Goal: Task Accomplishment & Management: Manage account settings

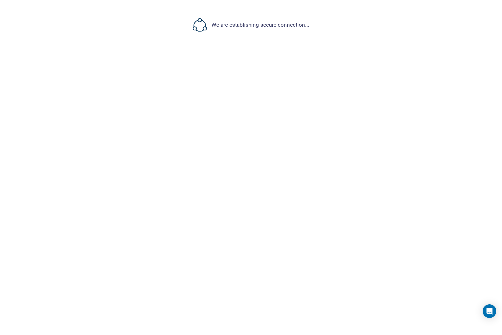
select select "***"
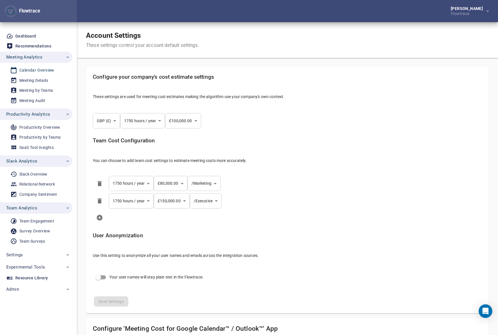
click at [33, 70] on div "Calendar Overview" at bounding box center [36, 70] width 35 height 7
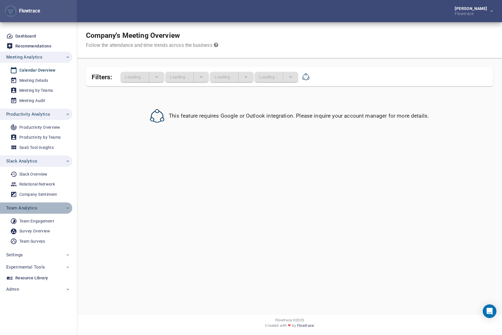
click at [37, 208] on span "Team Analytics" at bounding box center [38, 208] width 64 height 7
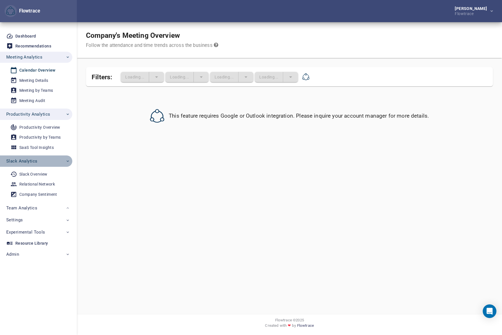
click at [34, 158] on span "Slack Analytics" at bounding box center [21, 161] width 31 height 7
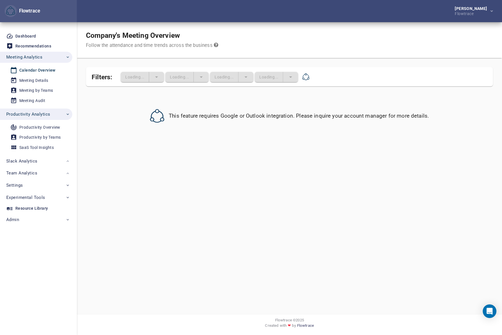
click at [34, 116] on span "Productivity Analytics" at bounding box center [28, 114] width 44 height 7
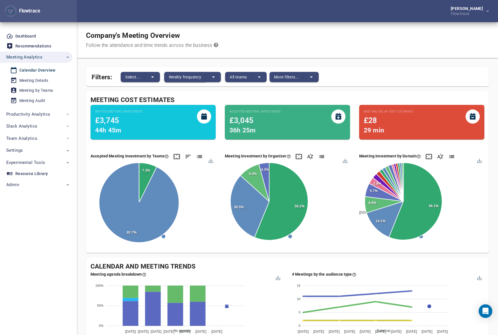
click at [178, 78] on span "Weekly frequency" at bounding box center [185, 77] width 32 height 7
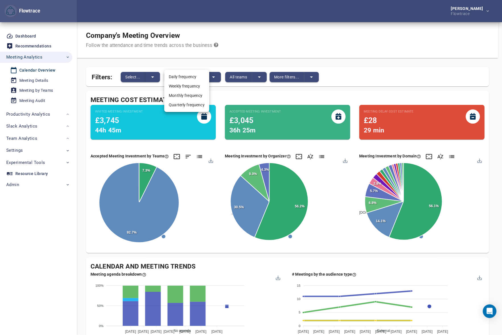
click at [188, 97] on li "Monthly frequency" at bounding box center [186, 95] width 45 height 9
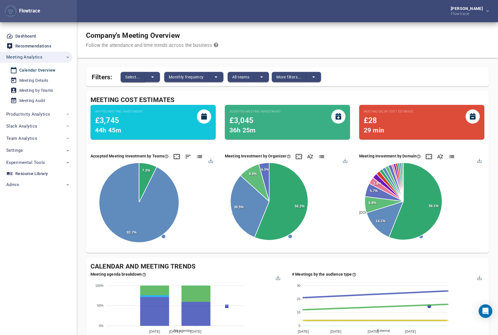
click at [141, 74] on button "Select..." at bounding box center [133, 77] width 24 height 10
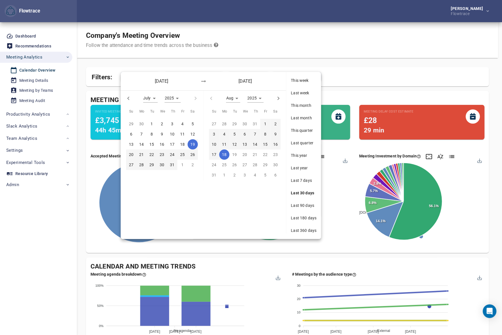
click at [302, 228] on span "Last 360 days" at bounding box center [304, 231] width 26 height 6
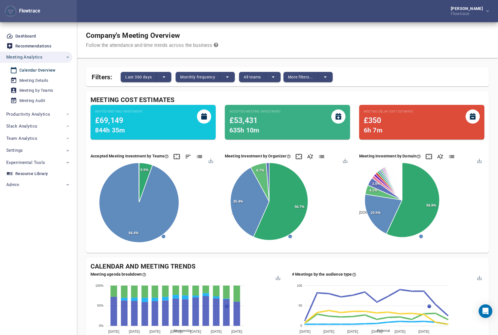
drag, startPoint x: 301, startPoint y: 26, endPoint x: 309, endPoint y: 9, distance: 17.8
click at [301, 26] on div "Company's Meeting Overview Follow the attendance and time trends across the bus…" at bounding box center [287, 40] width 421 height 36
drag, startPoint x: 332, startPoint y: 27, endPoint x: 241, endPoint y: 8, distance: 92.8
click at [332, 27] on div "Company's Meeting Overview Follow the attendance and time trends across the bus…" at bounding box center [287, 40] width 421 height 36
click at [136, 79] on span "Last 360 days" at bounding box center [138, 77] width 26 height 7
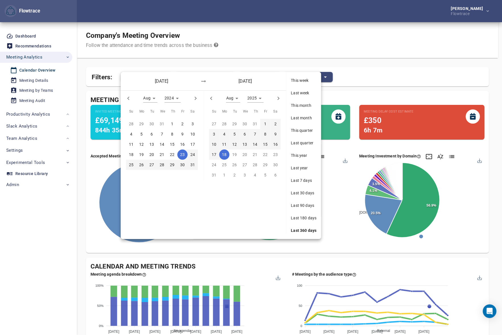
click at [248, 40] on div at bounding box center [251, 167] width 502 height 335
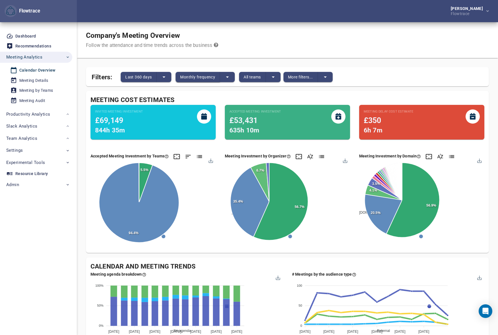
click at [186, 75] on span "Monthly frequency" at bounding box center [197, 77] width 35 height 7
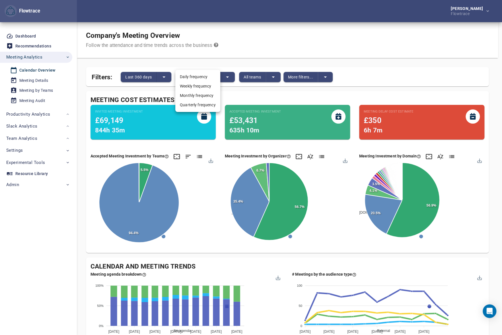
click at [270, 46] on div at bounding box center [251, 167] width 502 height 335
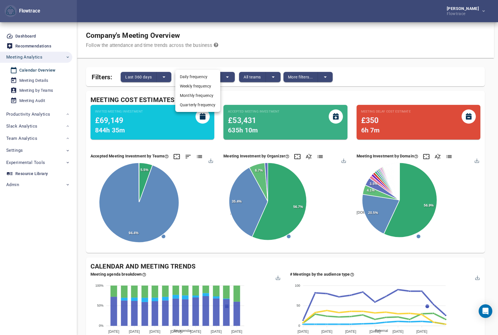
click at [255, 79] on div "Daily frequency Weekly frequency Monthly frequency Quarterly frequency" at bounding box center [249, 167] width 498 height 335
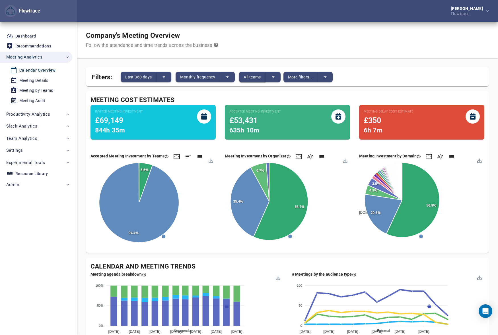
click at [251, 79] on span "All teams" at bounding box center [251, 77] width 17 height 7
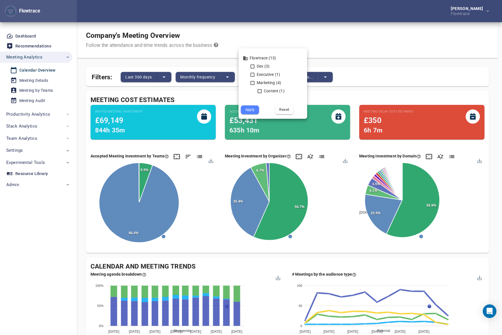
click at [296, 36] on div at bounding box center [251, 167] width 502 height 335
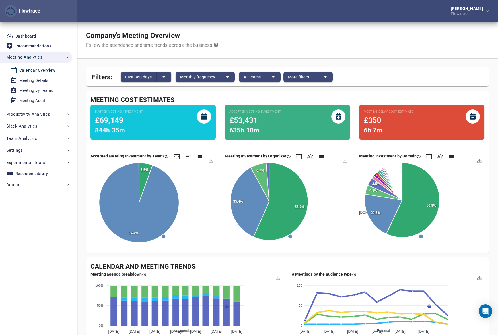
click at [294, 77] on span "More filters..." at bounding box center [300, 77] width 25 height 7
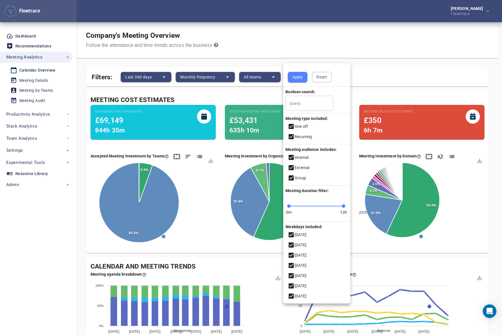
click at [298, 36] on div at bounding box center [251, 167] width 502 height 335
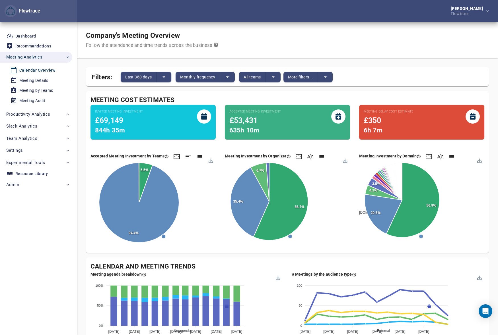
click at [333, 33] on div "Company's Meeting Overview Follow the attendance and time trends across the bus…" at bounding box center [287, 40] width 421 height 36
click at [364, 44] on div "Company's Meeting Overview Follow the attendance and time trends across the bus…" at bounding box center [287, 40] width 421 height 36
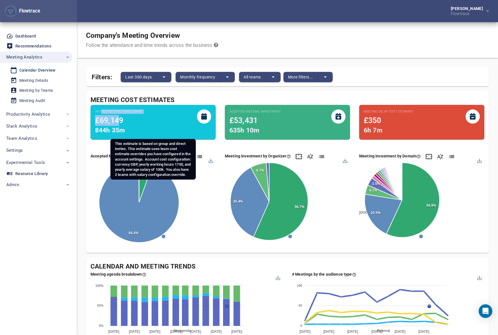
drag, startPoint x: 102, startPoint y: 112, endPoint x: 124, endPoint y: 119, distance: 23.5
click at [124, 117] on div "Invited Meeting Investment £69,149 844h 35m" at bounding box center [119, 123] width 48 height 26
click at [127, 121] on div "£69,149" at bounding box center [119, 120] width 48 height 11
drag, startPoint x: 123, startPoint y: 119, endPoint x: 96, endPoint y: 120, distance: 27.0
click at [96, 120] on div "£69,149" at bounding box center [119, 120] width 48 height 11
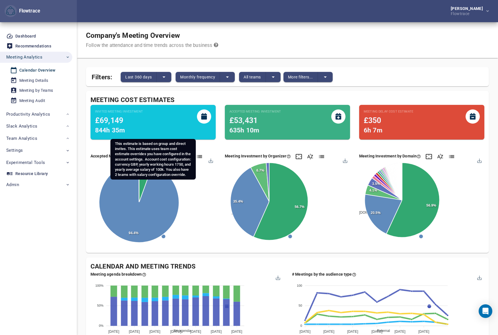
click at [111, 131] on span "844h 35m" at bounding box center [110, 131] width 30 height 8
drag, startPoint x: 96, startPoint y: 122, endPoint x: 130, endPoint y: 121, distance: 33.6
click at [129, 122] on div "£69,149" at bounding box center [119, 120] width 48 height 11
click at [131, 121] on div "£69,149" at bounding box center [119, 120] width 48 height 11
drag, startPoint x: 120, startPoint y: 120, endPoint x: 99, endPoint y: 119, distance: 21.1
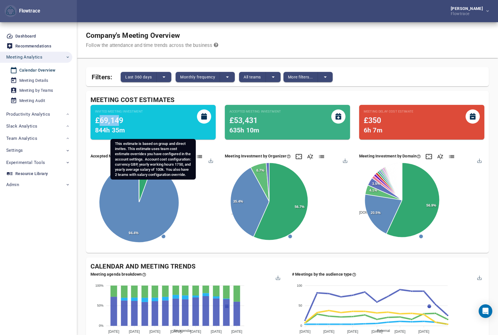
click at [99, 119] on span "£69,149" at bounding box center [109, 120] width 28 height 9
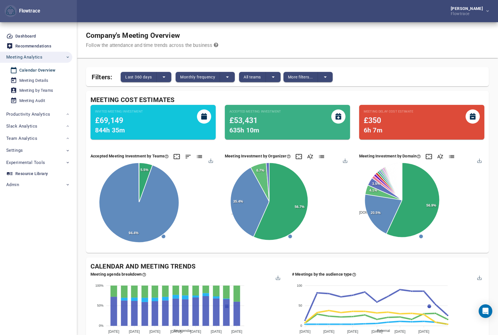
click at [343, 36] on div "Company's Meeting Overview Follow the attendance and time trends across the bus…" at bounding box center [287, 40] width 421 height 36
click at [314, 24] on div "Company's Meeting Overview Follow the attendance and time trends across the bus…" at bounding box center [287, 40] width 421 height 36
drag, startPoint x: 147, startPoint y: 100, endPoint x: 162, endPoint y: 98, distance: 15.1
click at [161, 98] on div "Meeting Cost Estimates" at bounding box center [287, 100] width 394 height 9
click at [163, 99] on div "Meeting Cost Estimates" at bounding box center [287, 100] width 394 height 9
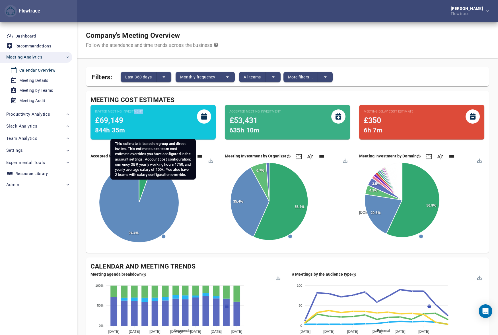
drag, startPoint x: 143, startPoint y: 112, endPoint x: 133, endPoint y: 113, distance: 10.3
click at [133, 113] on div "Invited Meeting Investment £69,149 844h 35m" at bounding box center [153, 123] width 116 height 26
click at [131, 113] on small "Invited Meeting Investment" at bounding box center [119, 112] width 48 height 5
drag, startPoint x: 96, startPoint y: 119, endPoint x: 133, endPoint y: 130, distance: 37.7
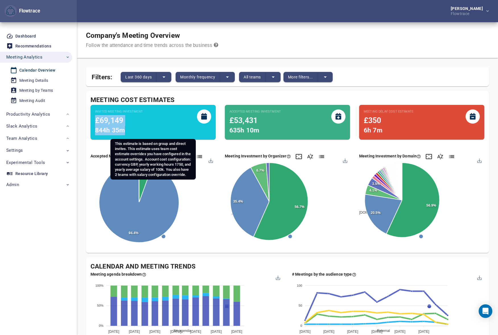
click at [133, 130] on div "Invited Meeting Investment £69,149 844h 35m" at bounding box center [119, 123] width 48 height 26
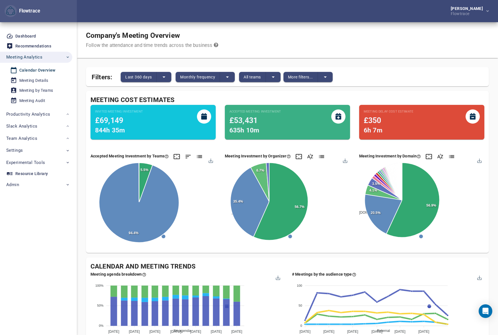
click at [283, 14] on div "[PERSON_NAME] Flowtrace" at bounding box center [287, 11] width 421 height 22
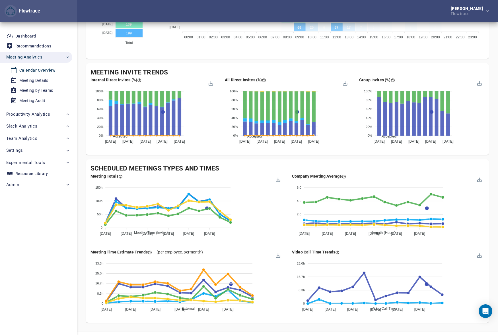
scroll to position [422, 0]
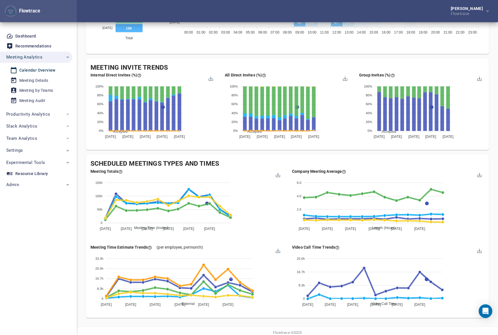
drag, startPoint x: 328, startPoint y: 150, endPoint x: 295, endPoint y: 150, distance: 32.7
click at [328, 150] on div "Meeting Invite Trends Internal Direct Invites (%) Accepted Declined Pending Ten…" at bounding box center [287, 105] width 403 height 92
click at [34, 100] on div "Meeting Audit" at bounding box center [32, 100] width 26 height 7
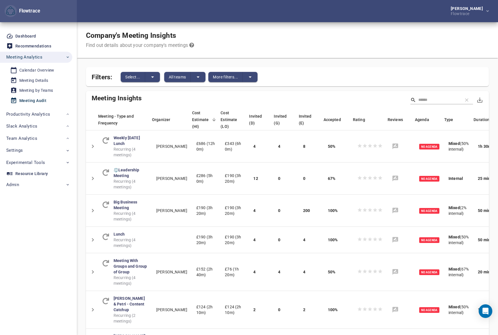
click at [329, 61] on div "Company's Meeting Insights Find out details about your company's meetings Filte…" at bounding box center [287, 250] width 403 height 457
click at [320, 46] on div "Company's Meeting Insights Find out details about your company's meetings" at bounding box center [287, 40] width 421 height 36
click at [35, 70] on div "Calendar Overview" at bounding box center [36, 70] width 35 height 7
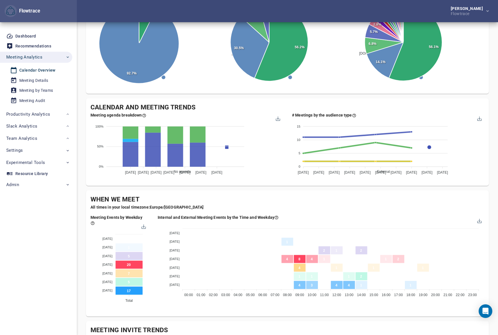
scroll to position [435, 0]
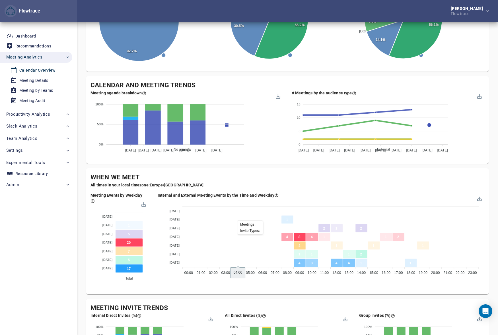
scroll to position [133, 0]
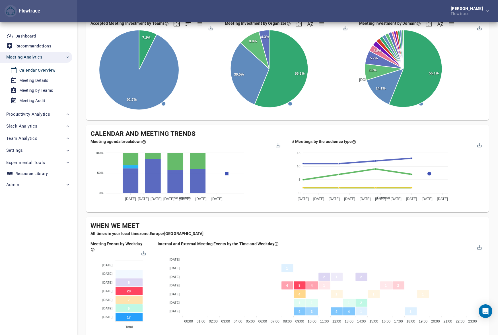
click at [286, 214] on div "Company's Meeting Overview Follow the attendance and time trends across the bus…" at bounding box center [287, 248] width 403 height 718
click at [250, 213] on div "Company's Meeting Overview Follow the attendance and time trends across the bus…" at bounding box center [287, 248] width 403 height 718
click at [33, 101] on div "Meeting Audit" at bounding box center [32, 100] width 26 height 7
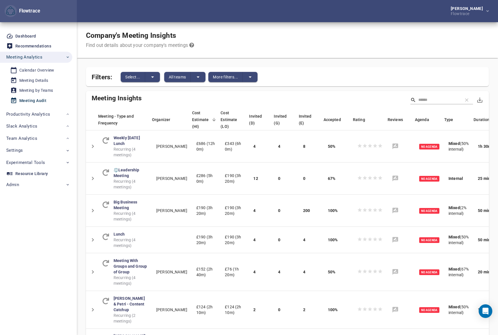
click at [291, 36] on div "Company's Meeting Insights Find out details about your company's meetings" at bounding box center [287, 40] width 421 height 36
click at [433, 97] on input "Search" at bounding box center [438, 100] width 40 height 9
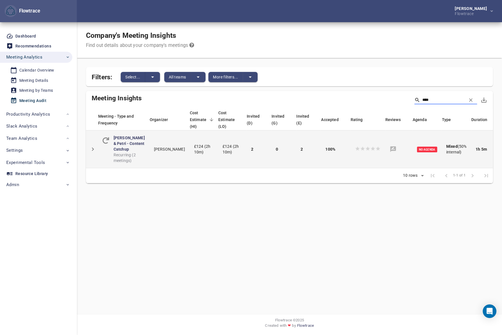
type input "****"
click at [94, 149] on icon "Detail panel visibility toggle" at bounding box center [92, 149] width 7 height 7
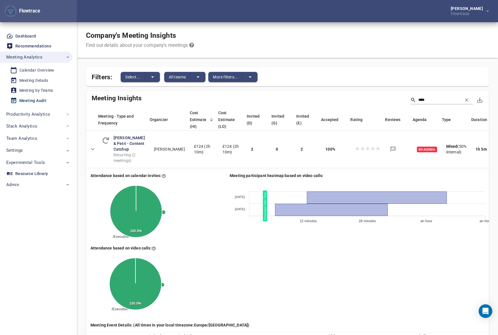
click at [323, 33] on div "Company's Meeting Insights Find out details about your company's meetings" at bounding box center [287, 40] width 421 height 36
click at [291, 27] on div "Company's Meeting Insights Find out details about your company's meetings" at bounding box center [287, 40] width 421 height 36
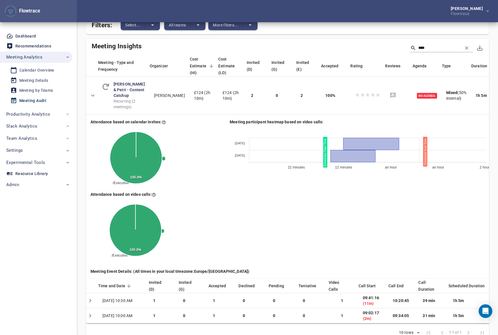
scroll to position [90, 0]
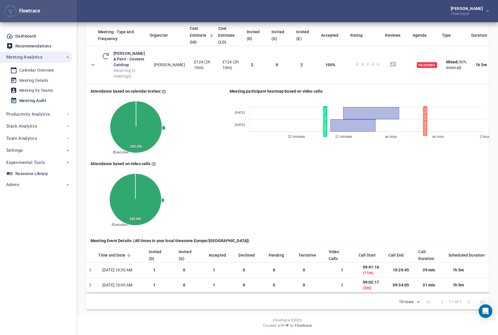
click at [287, 307] on td "Rows per page: 10 rows ** 1-1 of 1 1-1 of 1" at bounding box center [287, 302] width 403 height 15
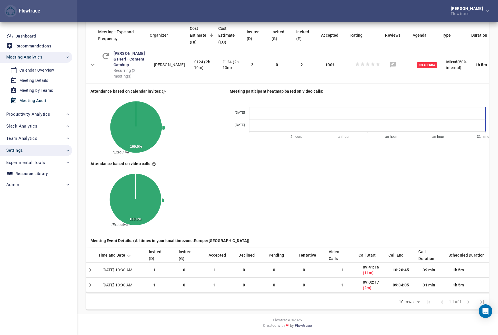
click at [23, 149] on span "Settings" at bounding box center [38, 150] width 64 height 7
click at [33, 195] on div "Account Settings" at bounding box center [35, 194] width 32 height 7
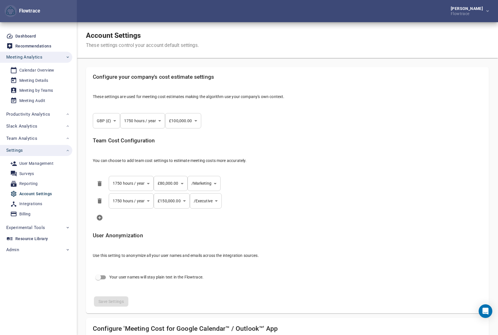
click at [331, 125] on div "GBP (£) *** ​ 1750 hours / year **** ​ £100,000.00 *** ​" at bounding box center [287, 121] width 398 height 24
select select "***"
click at [362, 154] on div "Team Cost Configuration You can choose to add team cost settings to estimate me…" at bounding box center [287, 153] width 398 height 40
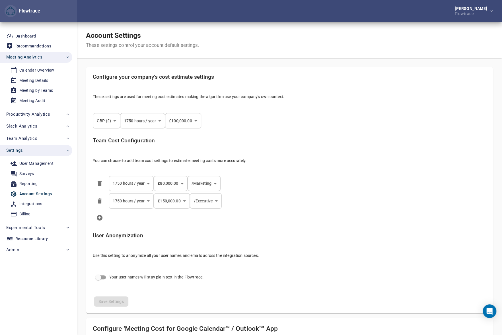
click at [105, 122] on body "Flowtrace [PERSON_NAME] Flowtrace Flowtrace Dashboard Recommendations Meeting A…" at bounding box center [251, 167] width 502 height 335
click at [280, 144] on div at bounding box center [251, 167] width 502 height 335
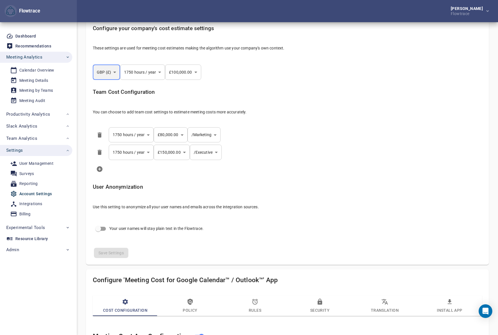
scroll to position [60, 0]
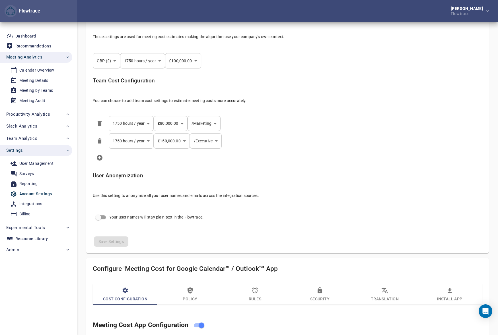
click at [308, 152] on li at bounding box center [287, 158] width 398 height 16
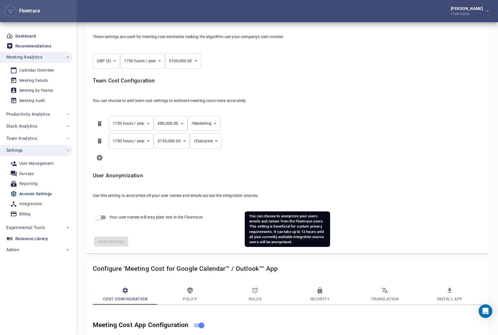
click at [439, 210] on div "**********" at bounding box center [287, 130] width 398 height 242
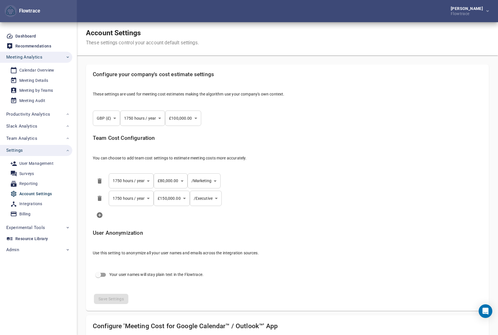
scroll to position [0, 0]
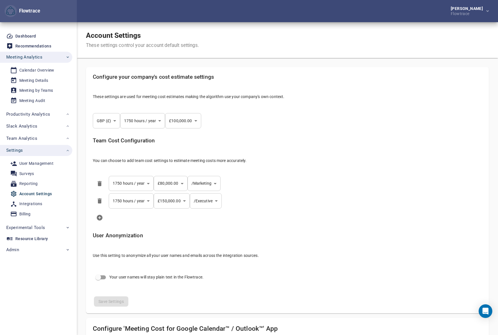
click at [394, 209] on li "**********" at bounding box center [287, 201] width 398 height 18
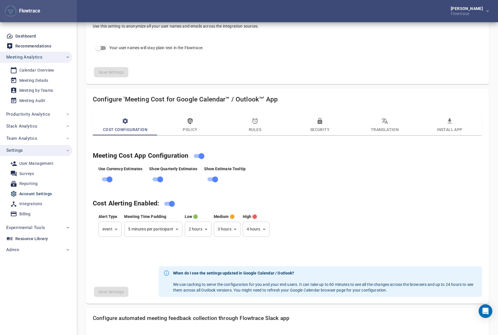
scroll to position [241, 0]
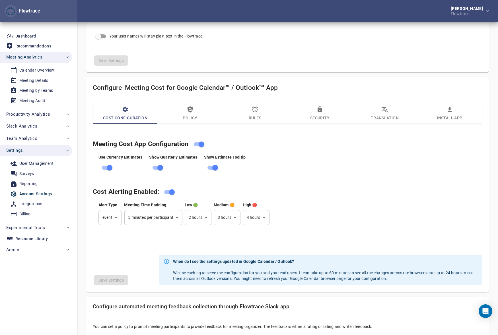
click at [191, 113] on span "Policy" at bounding box center [190, 113] width 58 height 15
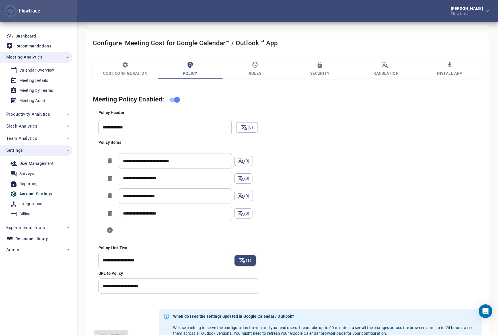
scroll to position [301, 0]
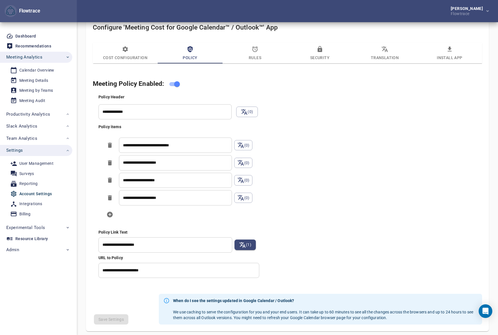
click at [362, 221] on div "**********" at bounding box center [292, 186] width 391 height 186
click at [166, 273] on input "**********" at bounding box center [178, 270] width 161 height 15
click at [364, 265] on div "**********" at bounding box center [292, 186] width 391 height 186
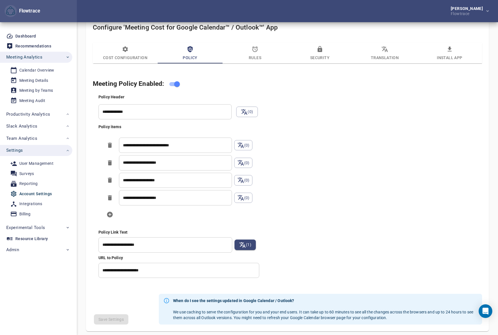
click at [355, 236] on div "**********" at bounding box center [292, 186] width 391 height 186
click at [312, 114] on div "**********" at bounding box center [292, 186] width 391 height 186
click at [252, 52] on icon "button" at bounding box center [254, 49] width 7 height 7
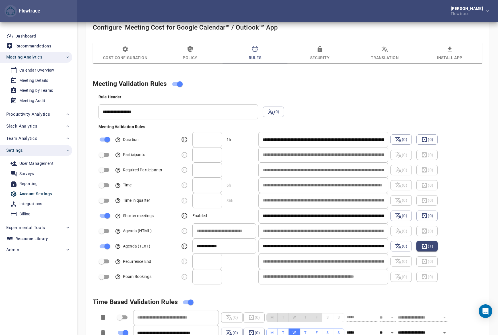
click at [326, 88] on h4 "Meeting Validation Rules" at bounding box center [280, 84] width 375 height 11
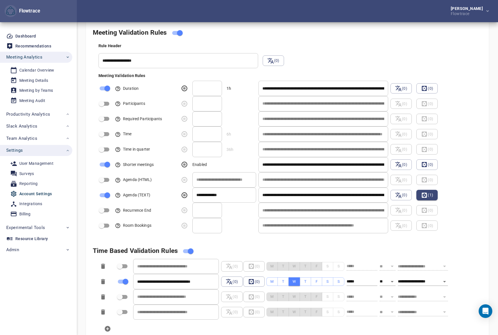
scroll to position [362, 0]
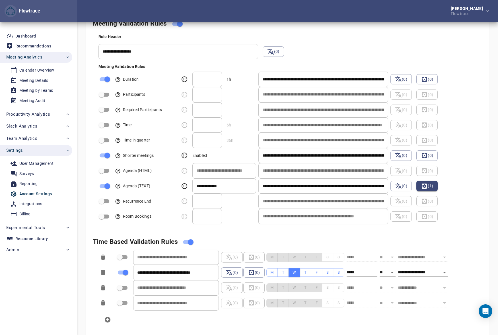
click at [321, 233] on div "**********" at bounding box center [287, 172] width 389 height 309
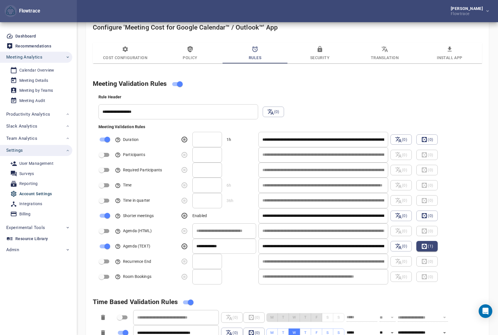
click at [312, 213] on input "**********" at bounding box center [323, 215] width 130 height 15
click at [334, 216] on input "**********" at bounding box center [323, 215] width 130 height 15
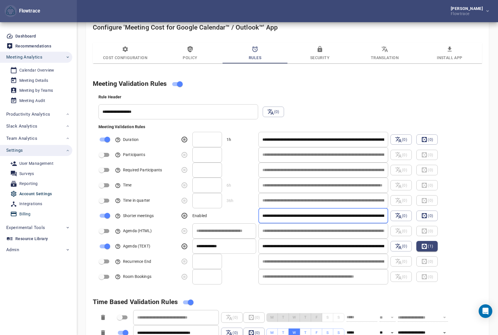
type input "**********"
click at [460, 199] on div "**********" at bounding box center [293, 201] width 396 height 18
click at [213, 248] on input "regex" at bounding box center [224, 246] width 64 height 15
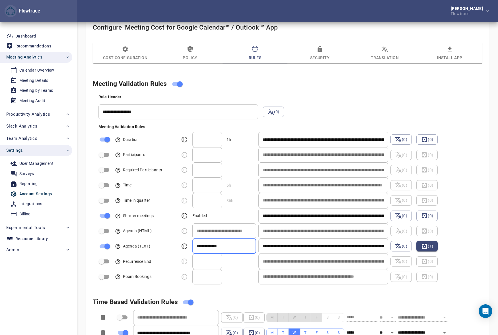
click at [225, 245] on input "regex" at bounding box center [224, 246] width 64 height 15
click at [202, 245] on input "regex" at bounding box center [224, 246] width 64 height 15
click at [437, 94] on div "Rule Header" at bounding box center [290, 97] width 385 height 6
click at [375, 106] on div "**********" at bounding box center [293, 188] width 394 height 193
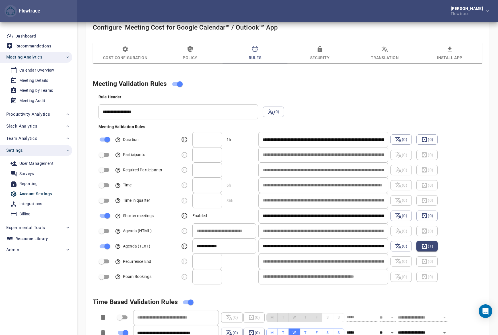
click at [330, 70] on div "Cost Configuration Policy Rules Security Translation Install App" at bounding box center [287, 57] width 396 height 34
click at [39, 68] on div "Calendar Overview" at bounding box center [36, 70] width 35 height 7
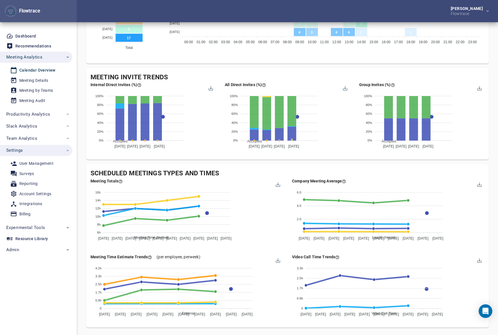
scroll to position [435, 0]
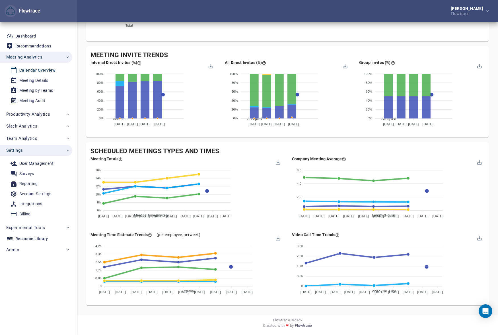
click at [34, 81] on div "Meeting Details" at bounding box center [33, 80] width 29 height 7
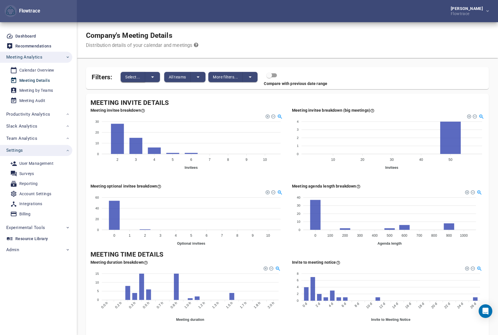
click at [135, 74] on span "Select..." at bounding box center [132, 77] width 15 height 7
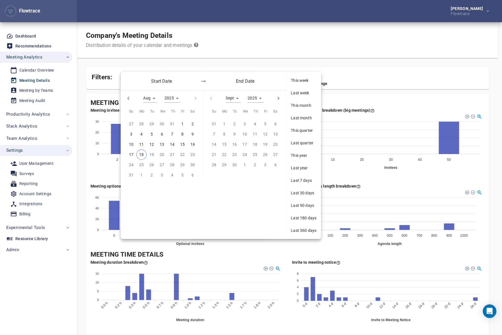
click at [301, 228] on span "Last 360 days" at bounding box center [304, 231] width 26 height 6
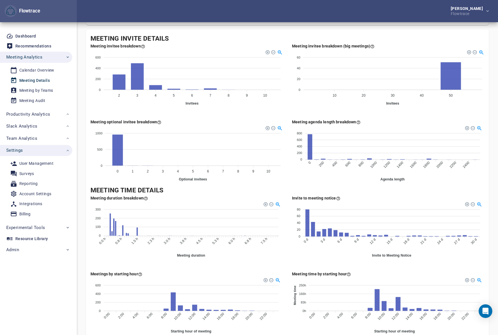
scroll to position [256, 0]
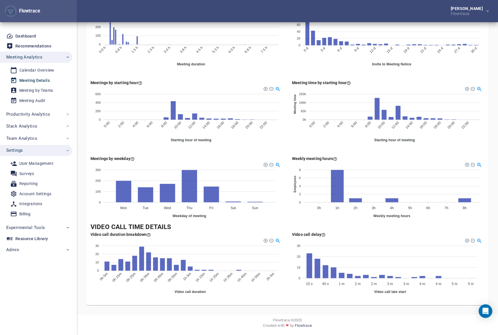
click at [288, 216] on div "Weekly meeting hours 8 8 6 6 4 4 2 2 0 0 Employees 0h 0h 1h 1h 2h 2h 3h 3h 4h 4…" at bounding box center [387, 189] width 201 height 76
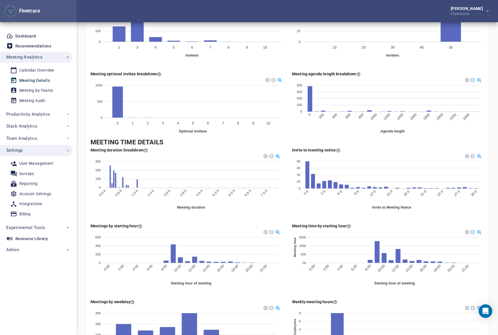
scroll to position [14, 0]
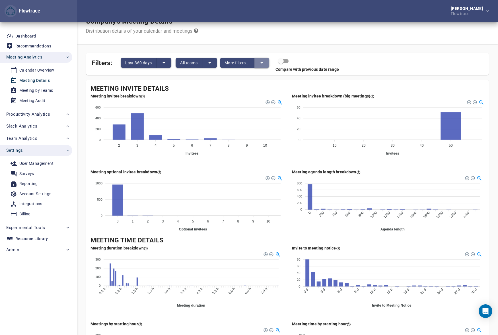
click at [261, 62] on icon "split button" at bounding box center [261, 62] width 7 height 7
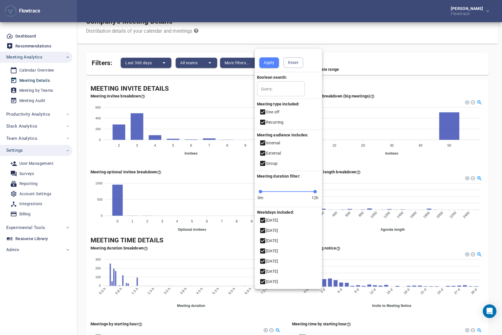
click at [274, 91] on input "Query:" at bounding box center [281, 88] width 48 height 15
click at [269, 88] on input "Query:" at bounding box center [281, 88] width 48 height 15
click at [263, 30] on div at bounding box center [251, 167] width 502 height 335
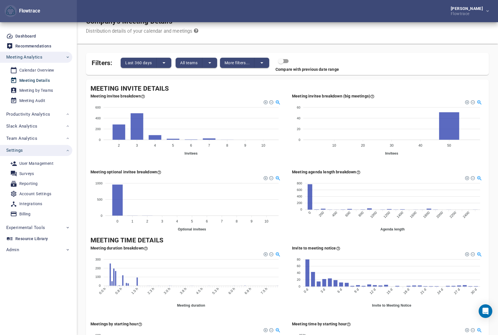
click at [305, 25] on div "Company's Meeting Details Distribution details of your calendar and meetings" at bounding box center [287, 26] width 421 height 36
click at [276, 26] on div "Company's Meeting Details Distribution details of your calendar and meetings" at bounding box center [287, 26] width 421 height 36
